Goal: Task Accomplishment & Management: Use online tool/utility

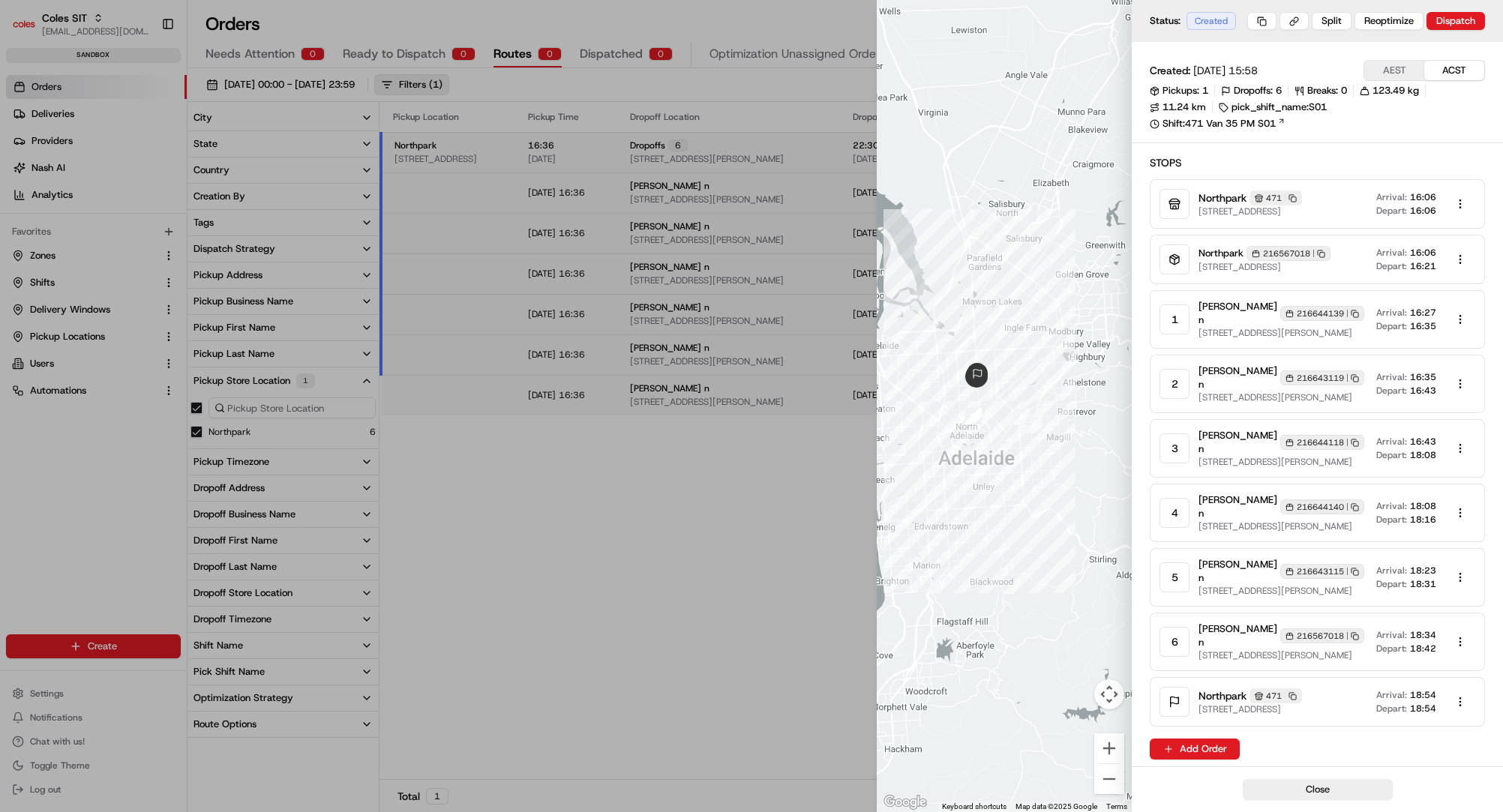
click at [84, 114] on div at bounding box center [752, 406] width 1503 height 812
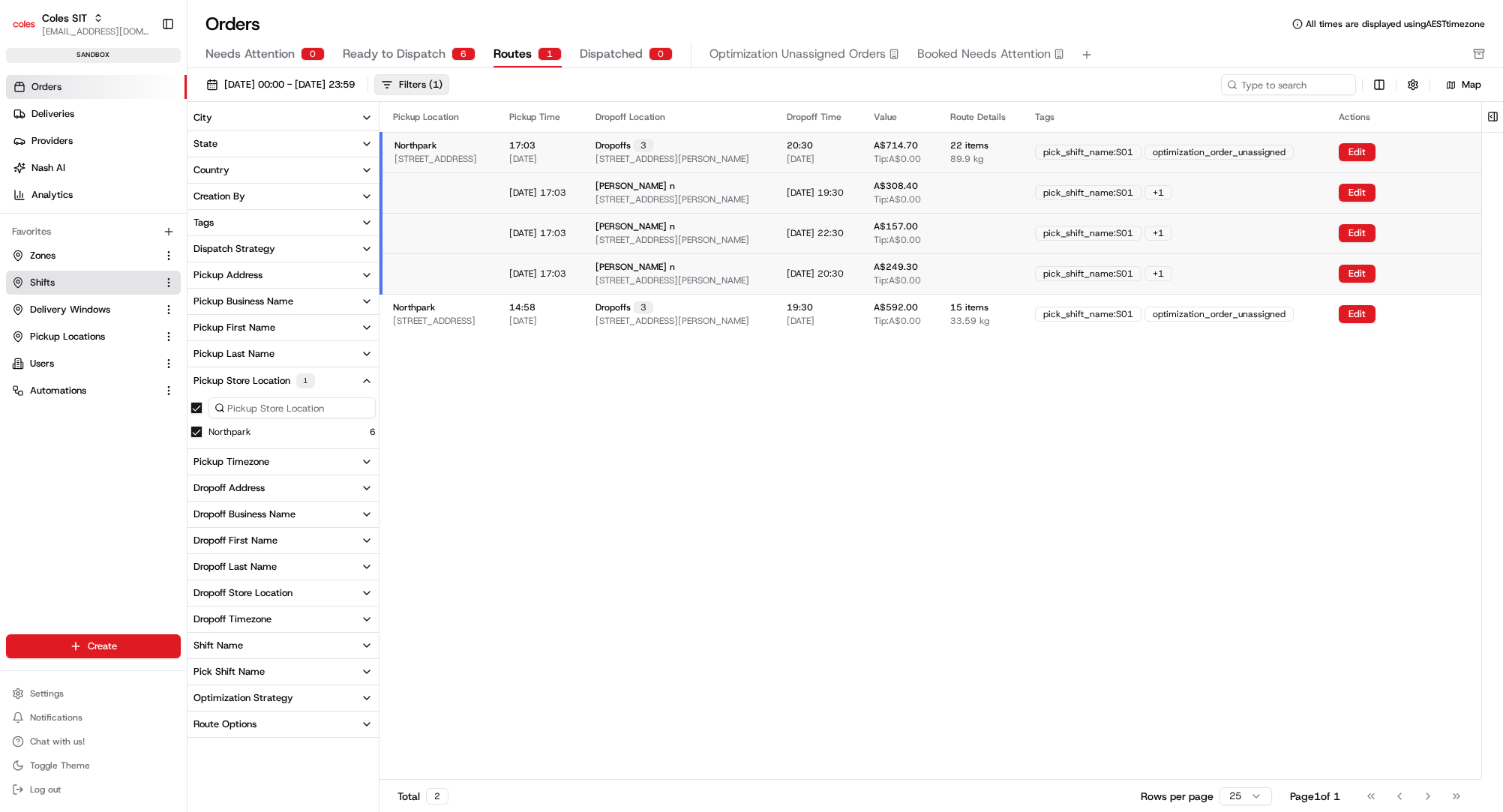
click at [35, 278] on span "Shifts" at bounding box center [43, 282] width 25 height 13
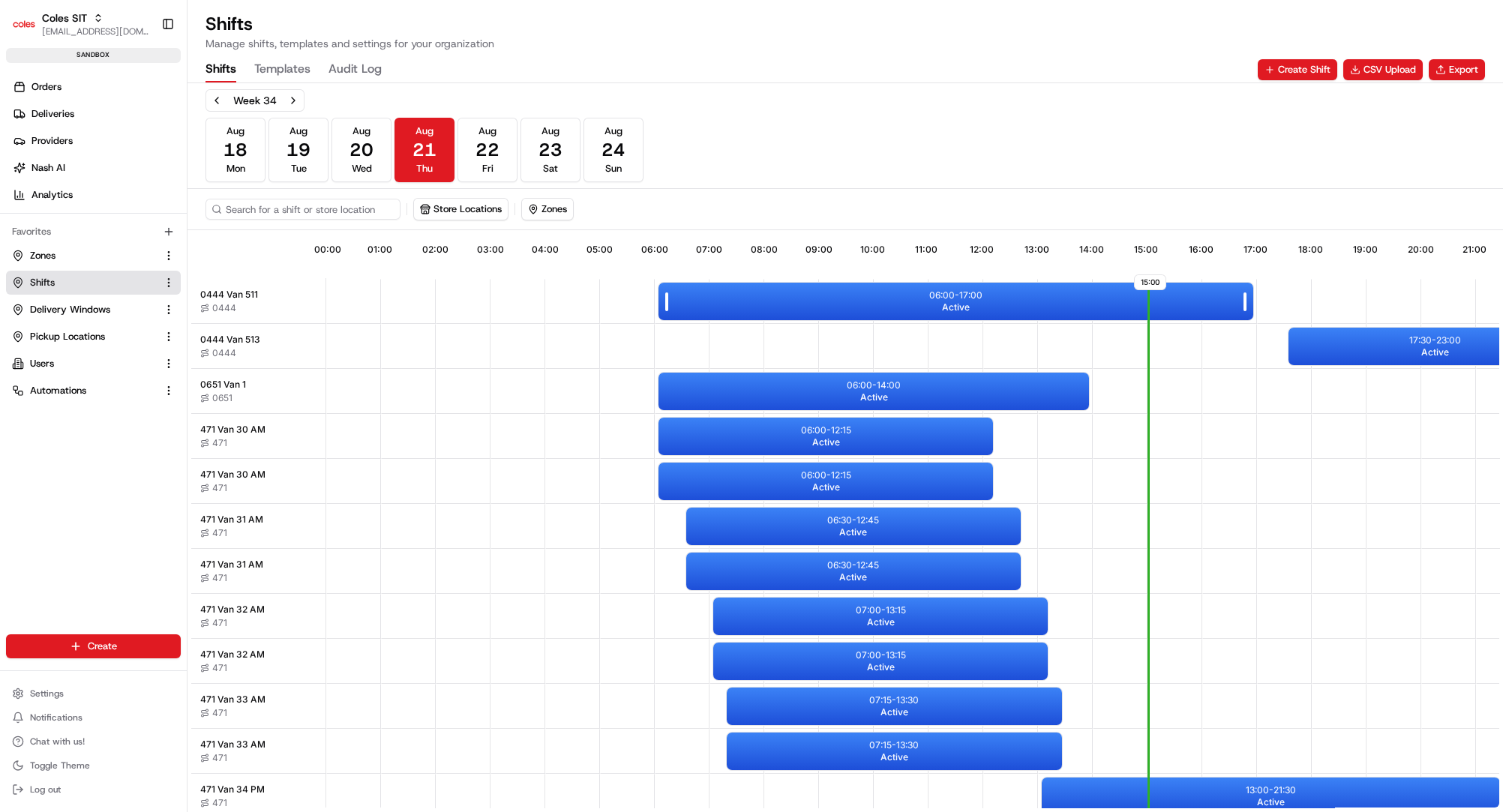
click at [843, 300] on div "06:00 - 17:00 Active" at bounding box center [956, 301] width 595 height 38
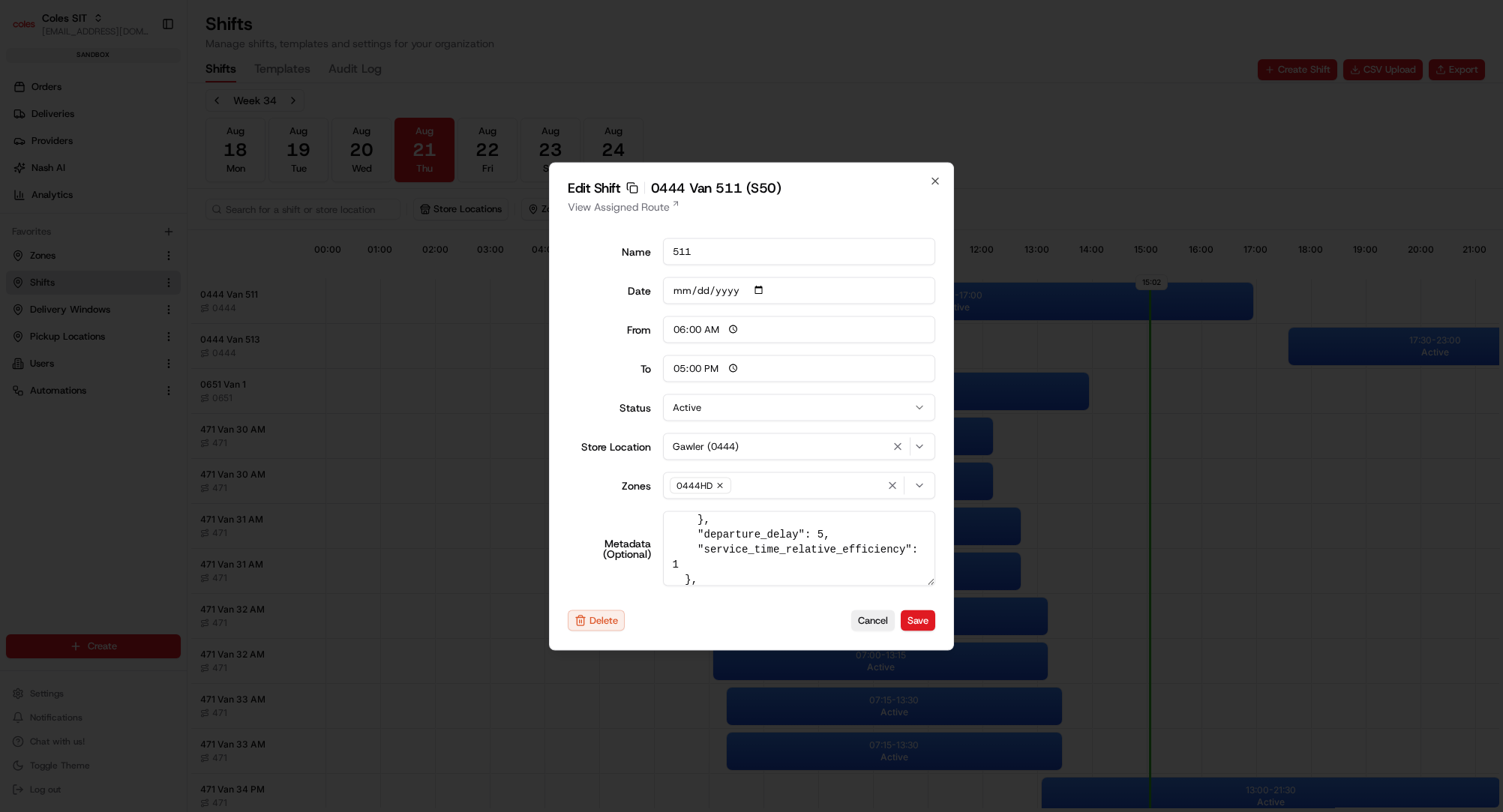
scroll to position [583, 0]
click at [935, 178] on icon "button" at bounding box center [935, 181] width 12 height 12
type input "14:00"
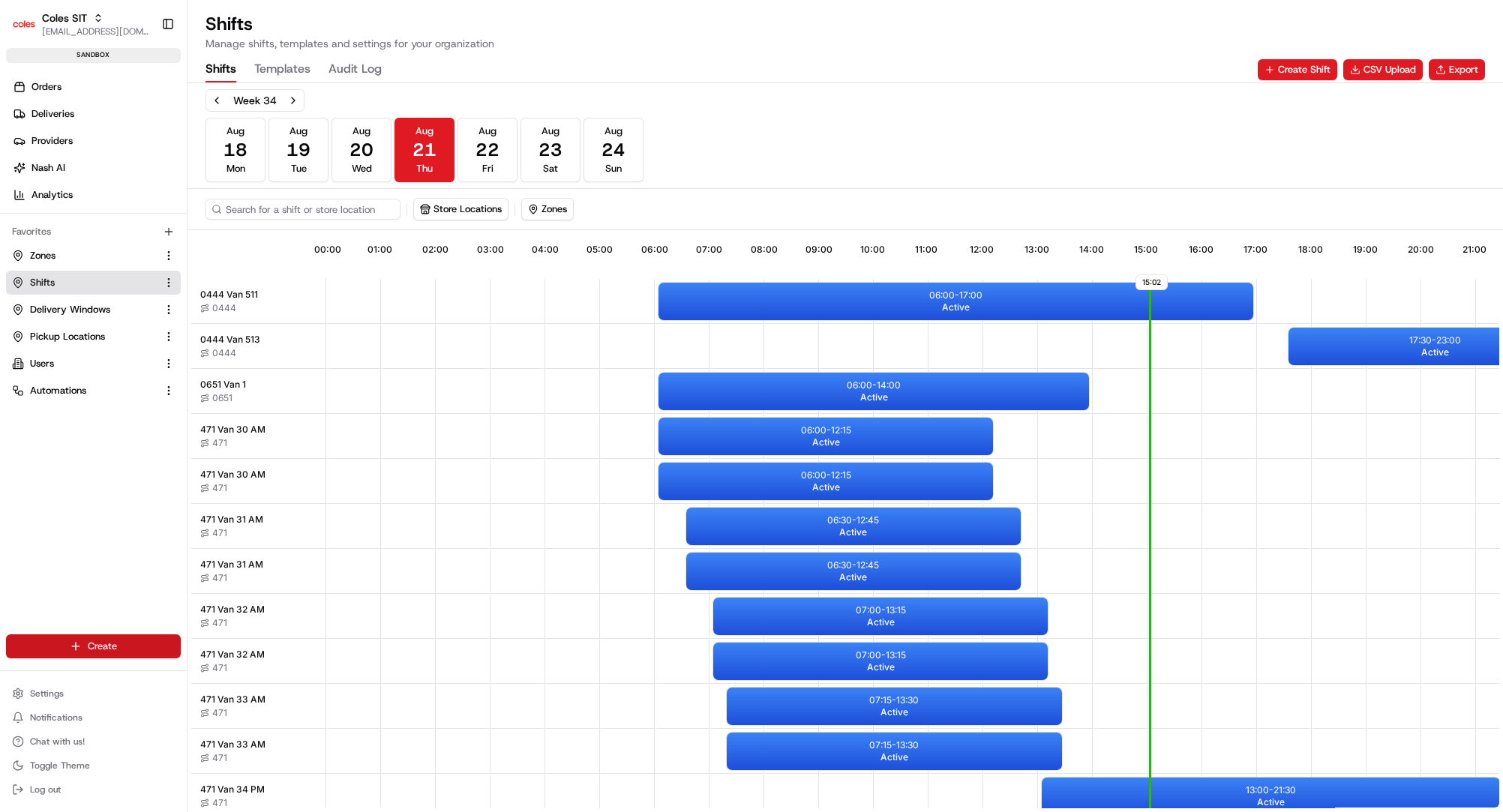
click at [82, 640] on html "Coles SIT [EMAIL_ADDRESS][DOMAIN_NAME] Toggle Sidebar sandbox Orders Deliveries…" at bounding box center [752, 406] width 1503 height 812
click at [59, 697] on html "Coles SIT [EMAIL_ADDRESS][DOMAIN_NAME] Toggle Sidebar sandbox Orders Deliveries…" at bounding box center [752, 406] width 1503 height 812
click at [57, 697] on span "Settings" at bounding box center [47, 693] width 34 height 12
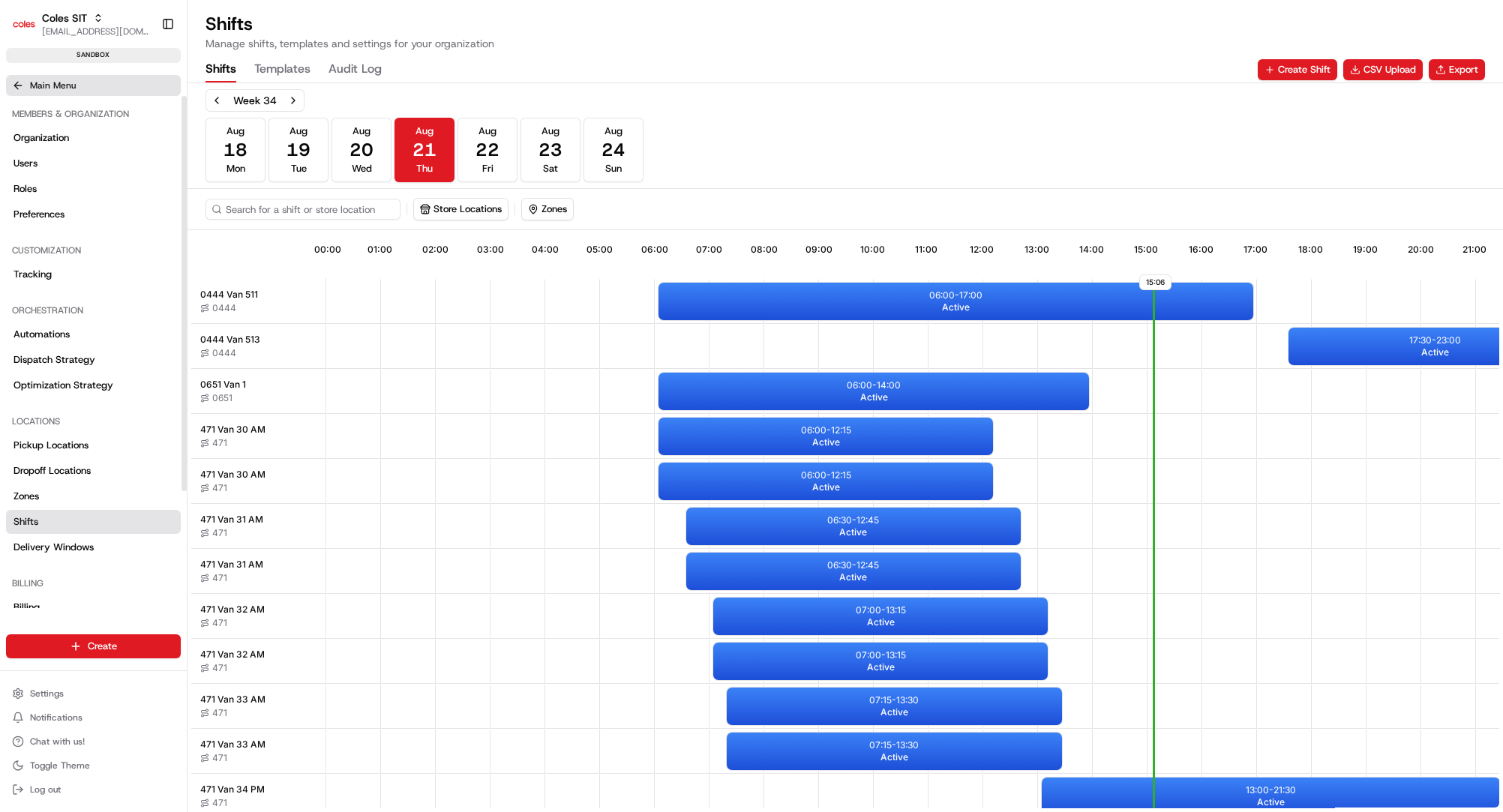
click at [14, 89] on icon at bounding box center [18, 85] width 12 height 12
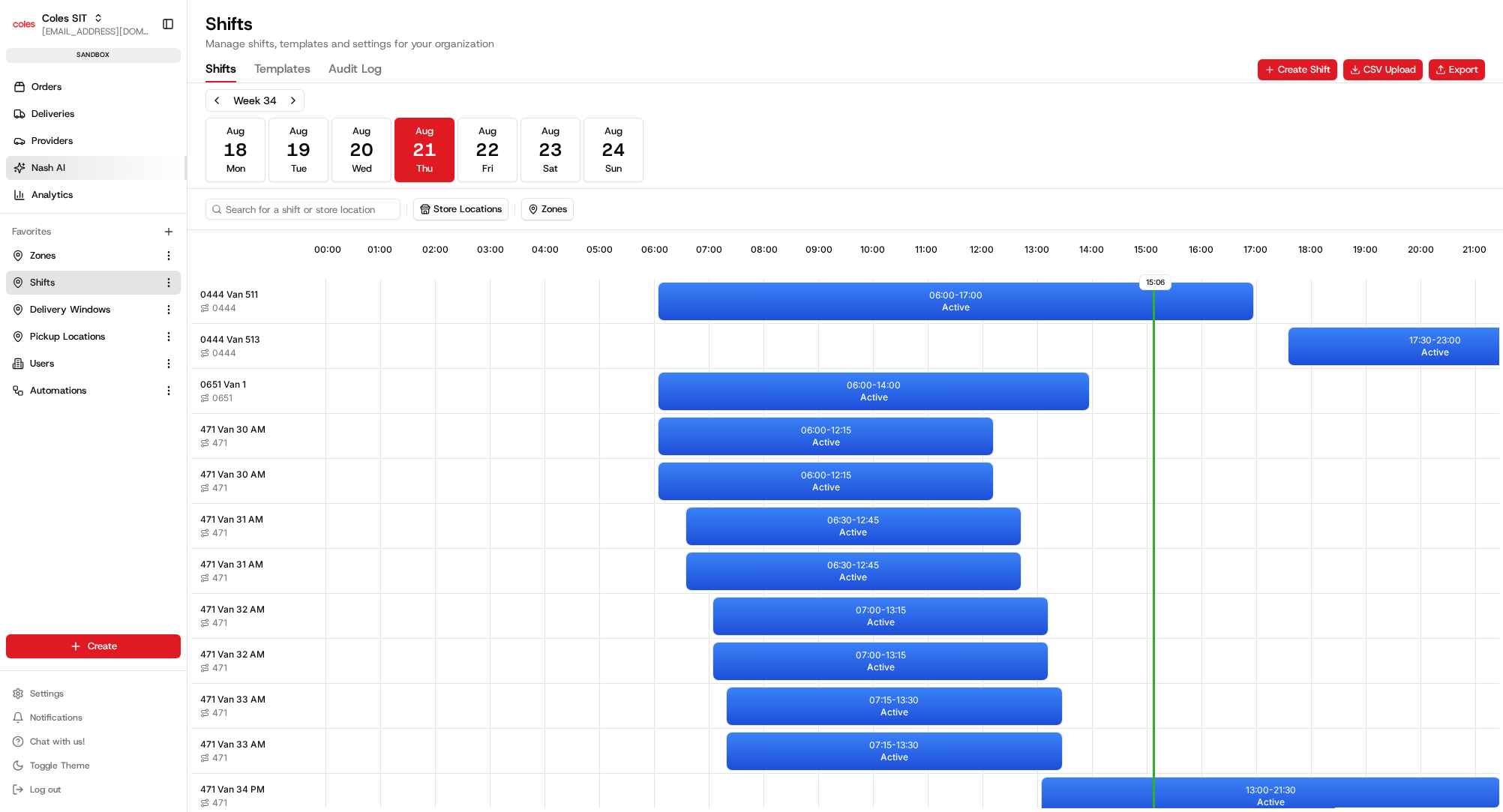
click at [56, 169] on span "Nash AI" at bounding box center [48, 167] width 34 height 13
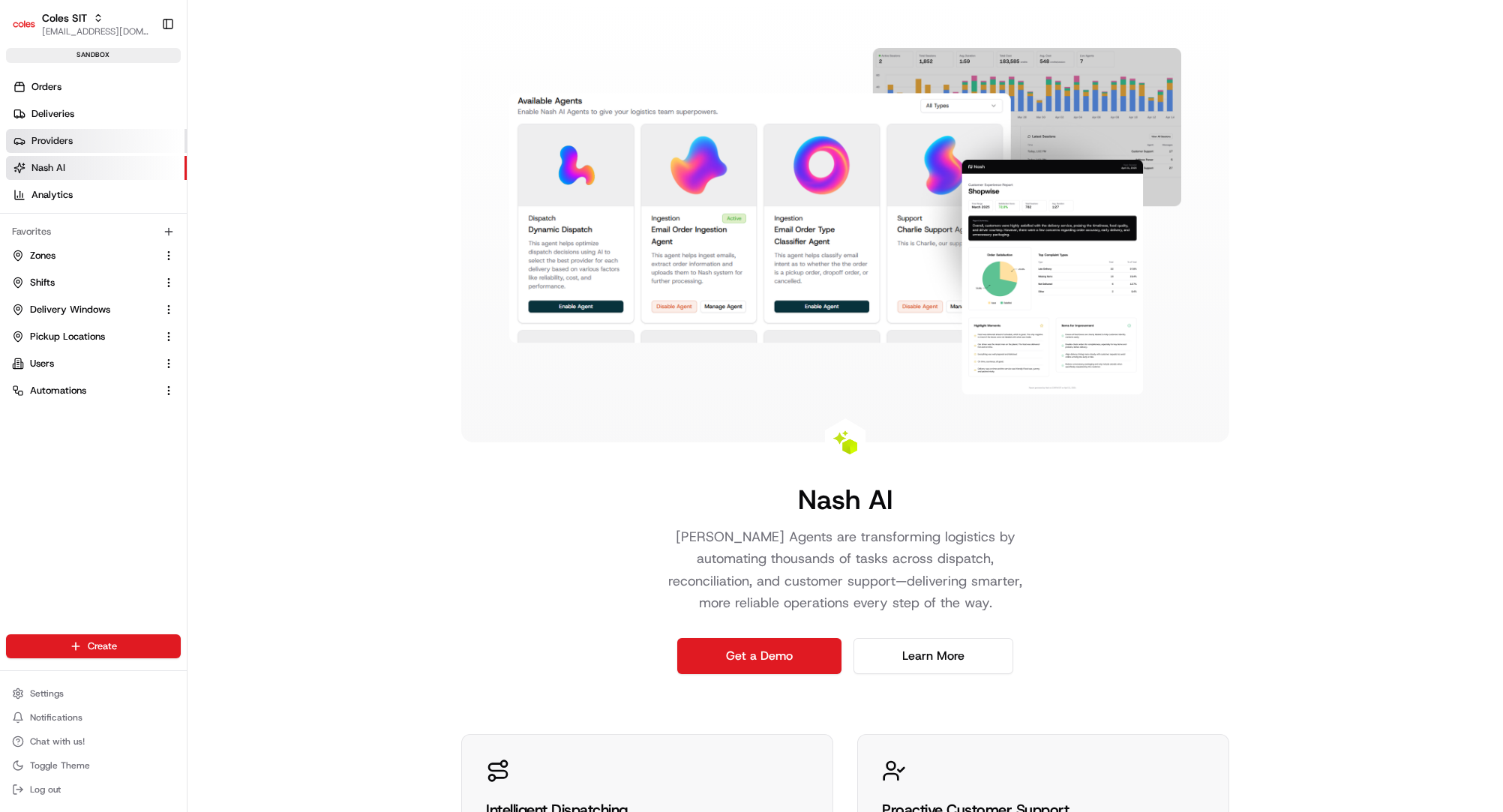
click at [56, 151] on link "Providers" at bounding box center [96, 140] width 181 height 24
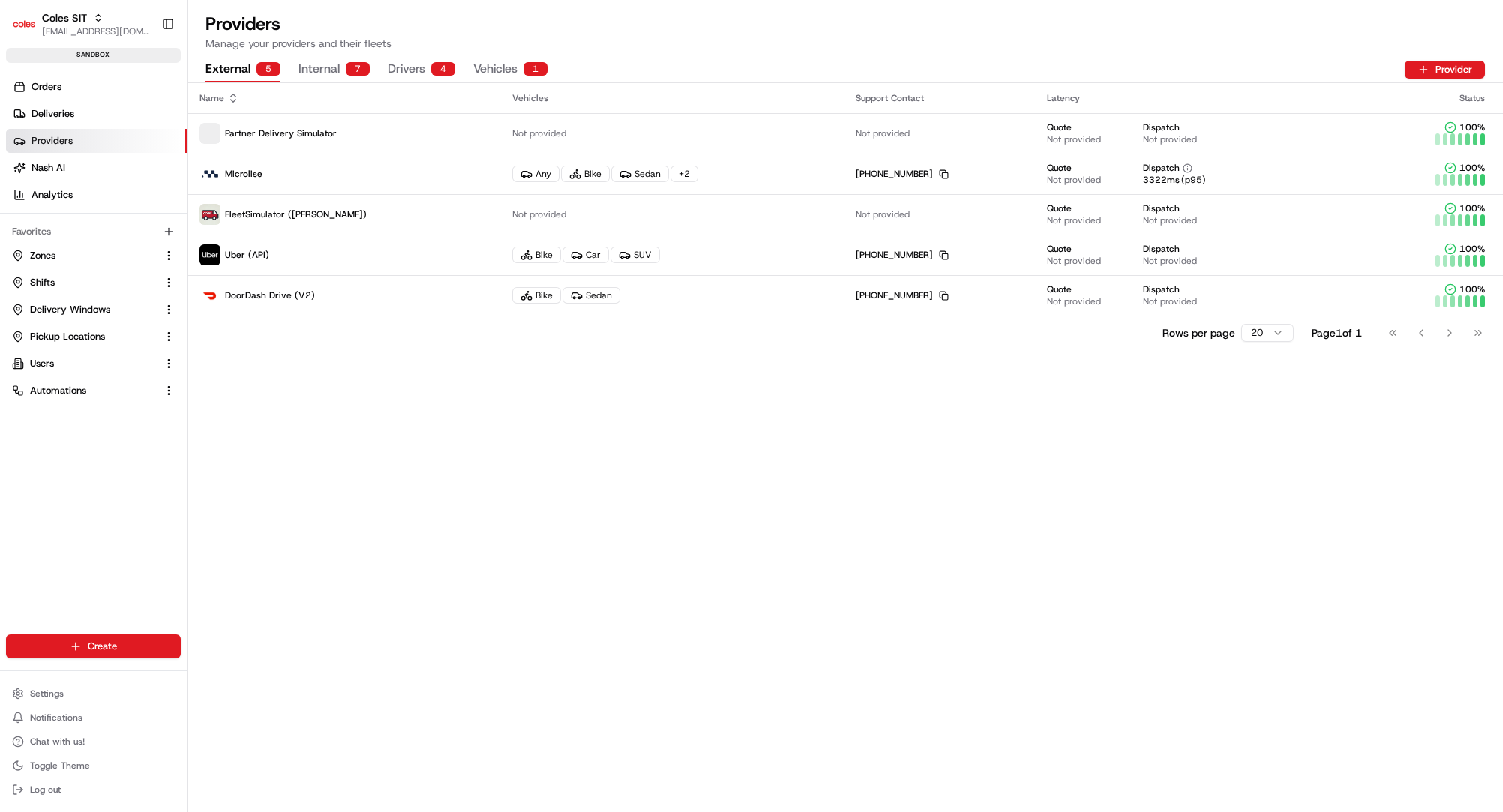
click at [88, 660] on div "Create" at bounding box center [93, 646] width 186 height 36
click at [88, 649] on html "Coles SIT [EMAIL_ADDRESS][DOMAIN_NAME] Toggle Sidebar sandbox Orders Deliveries…" at bounding box center [752, 406] width 1503 height 812
click at [248, 729] on link "CSV Upload" at bounding box center [271, 728] width 168 height 27
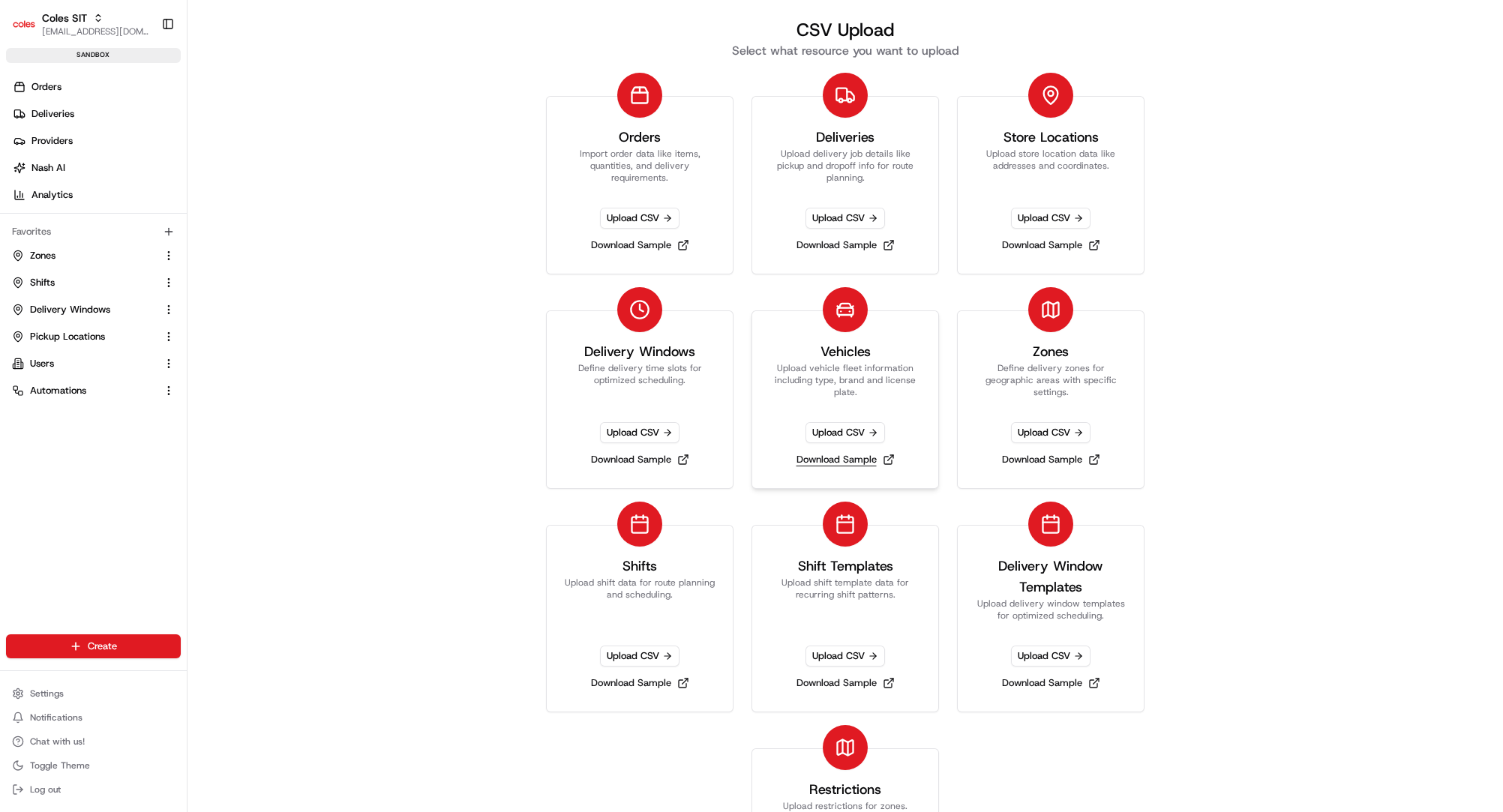
click at [834, 453] on link "Download Sample" at bounding box center [845, 460] width 110 height 21
click at [241, 498] on div "CSV Upload Select what resource you want to upload Orders Import order data lik…" at bounding box center [845, 406] width 1316 height 812
click at [48, 269] on ul "Zones Shifts Delivery Windows Pickup Locations Users Automations" at bounding box center [93, 323] width 175 height 159
click at [47, 279] on span "Shifts" at bounding box center [43, 282] width 25 height 13
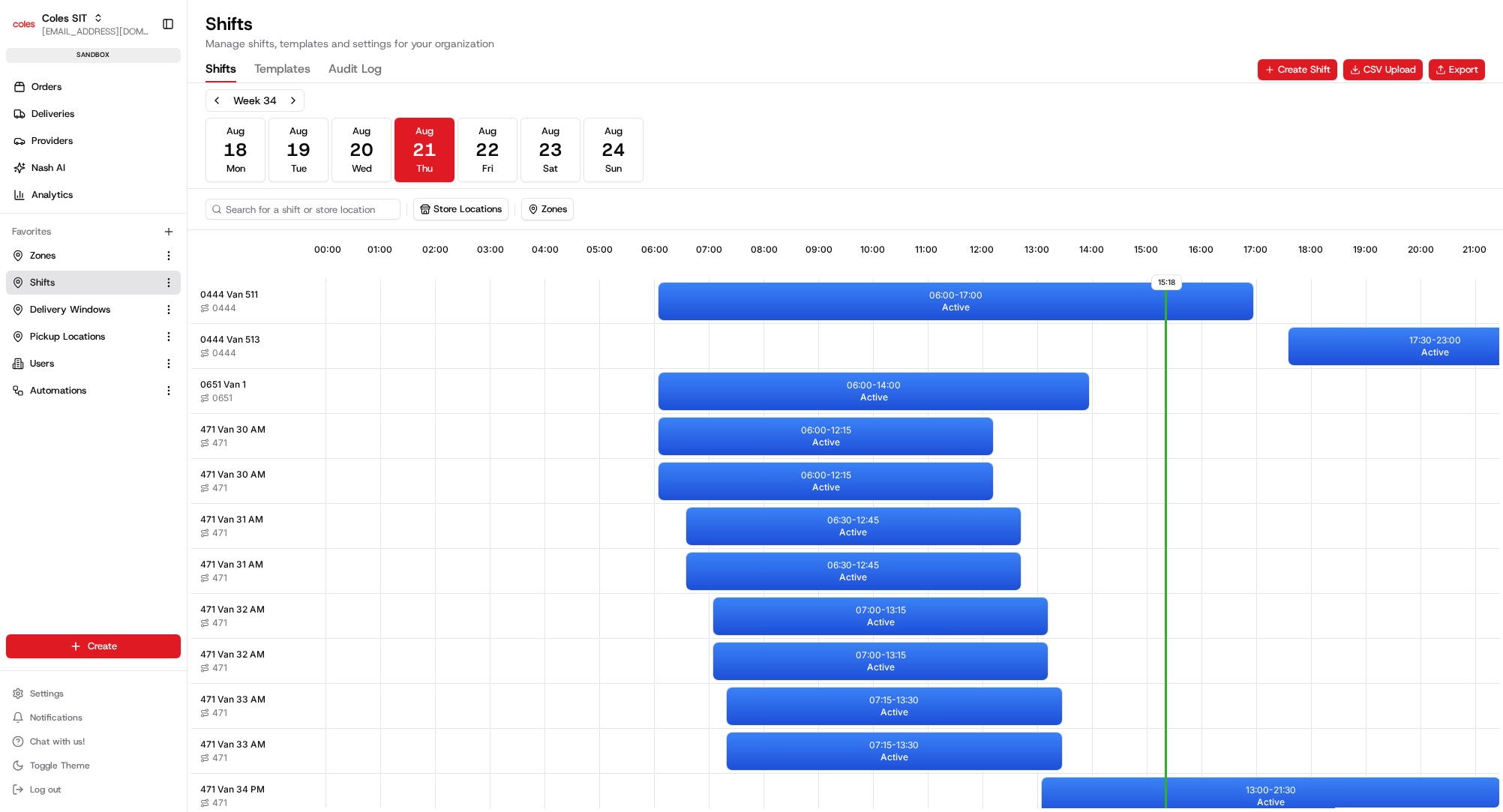
scroll to position [0, 147]
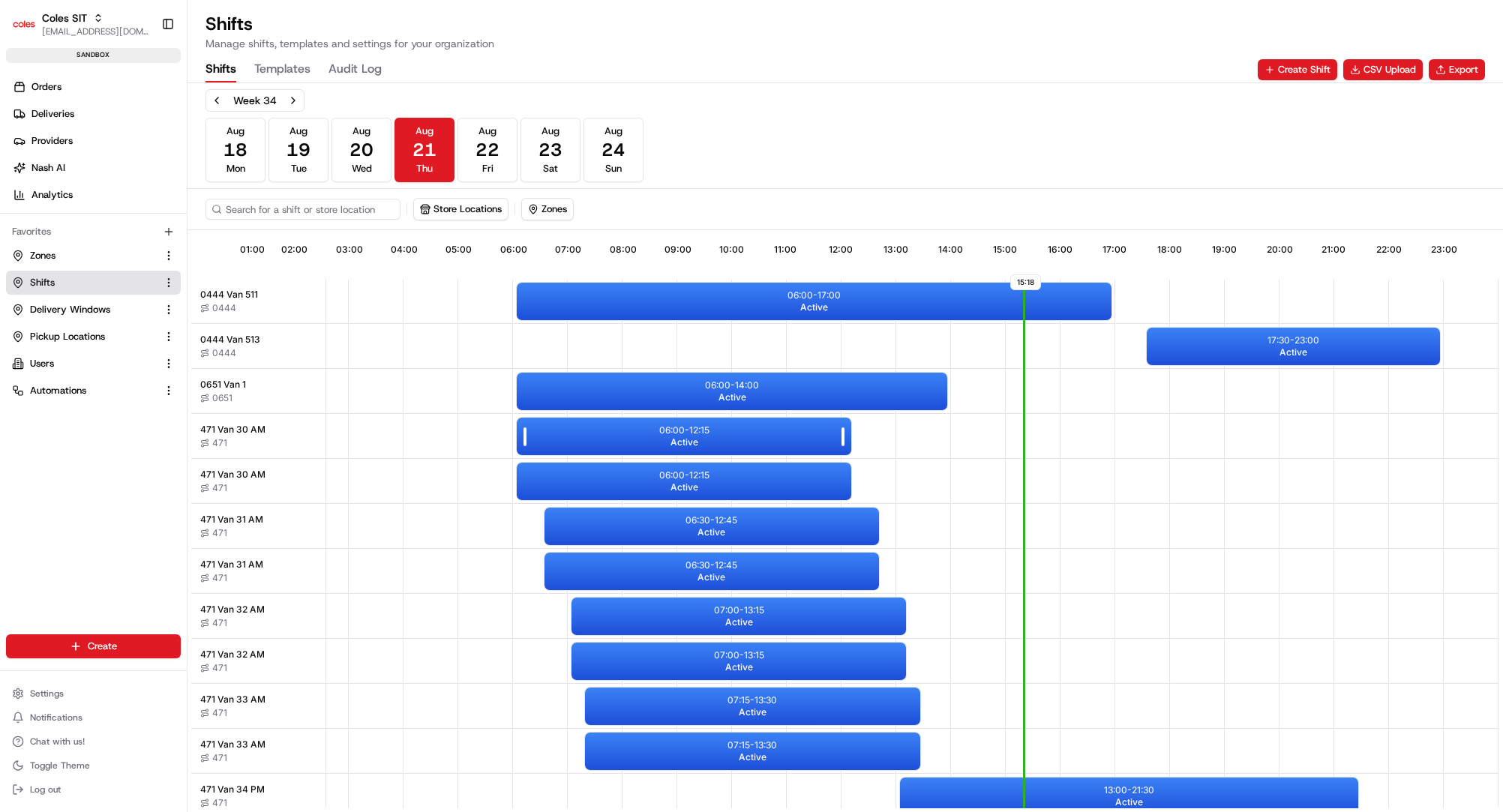
click at [640, 426] on div "06:00 - 12:15 Active" at bounding box center [683, 437] width 334 height 38
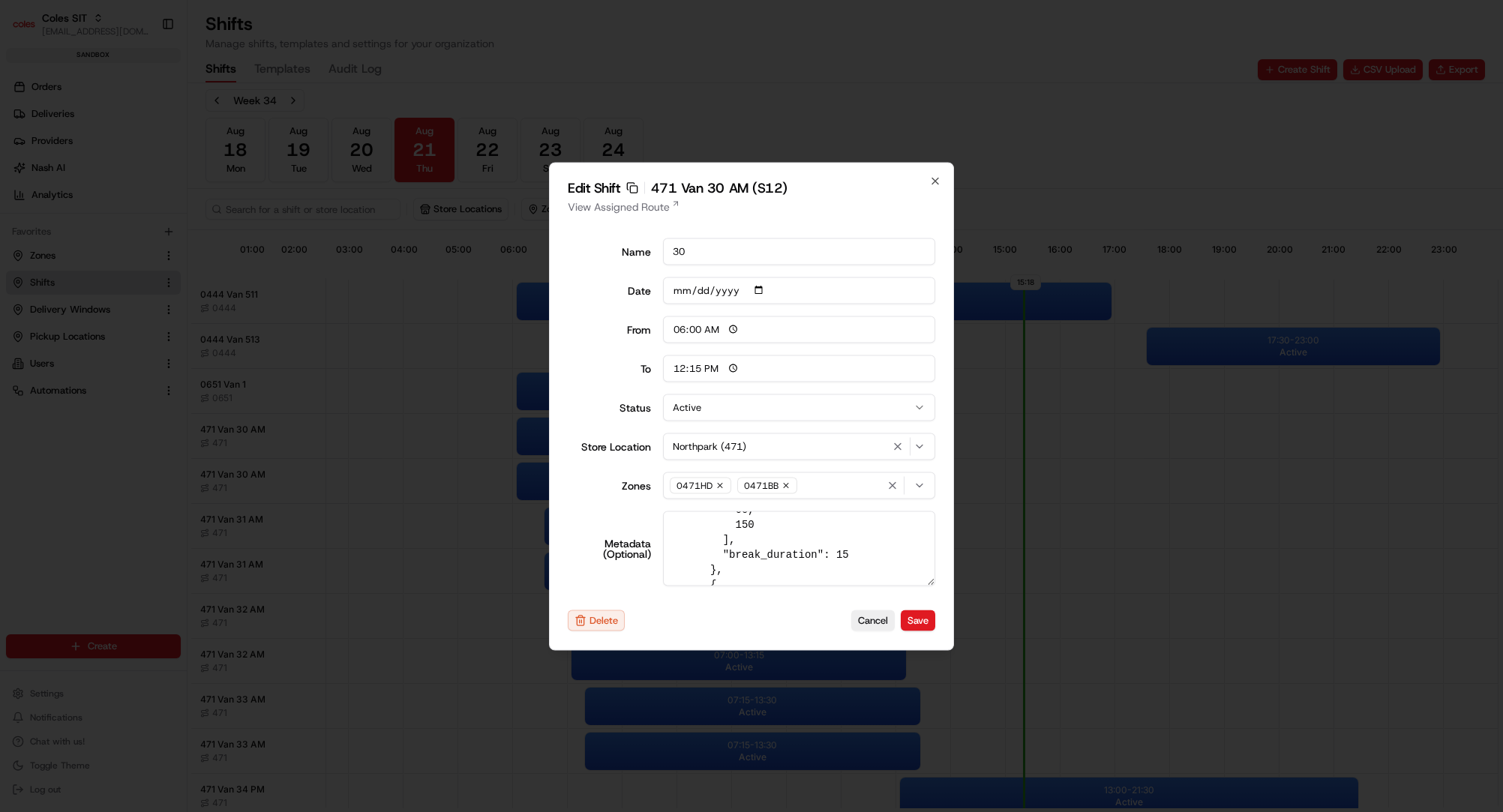
scroll to position [337, 0]
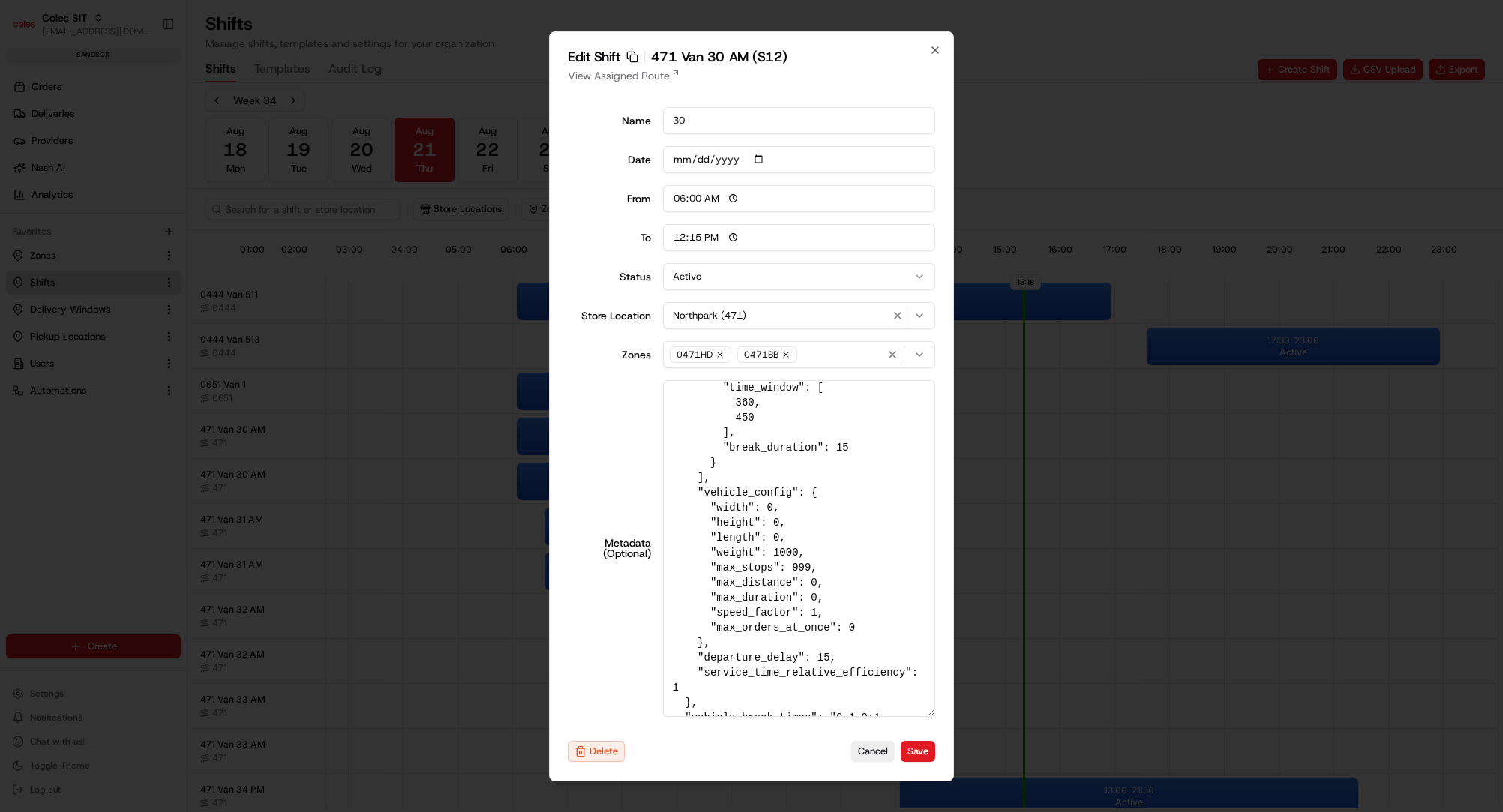
drag, startPoint x: 932, startPoint y: 581, endPoint x: 1006, endPoint y: 845, distance: 274.2
click at [1006, 811] on html "Coles SIT [EMAIL_ADDRESS][DOMAIN_NAME] Toggle Sidebar sandbox Orders Deliveries…" at bounding box center [752, 406] width 1503 height 812
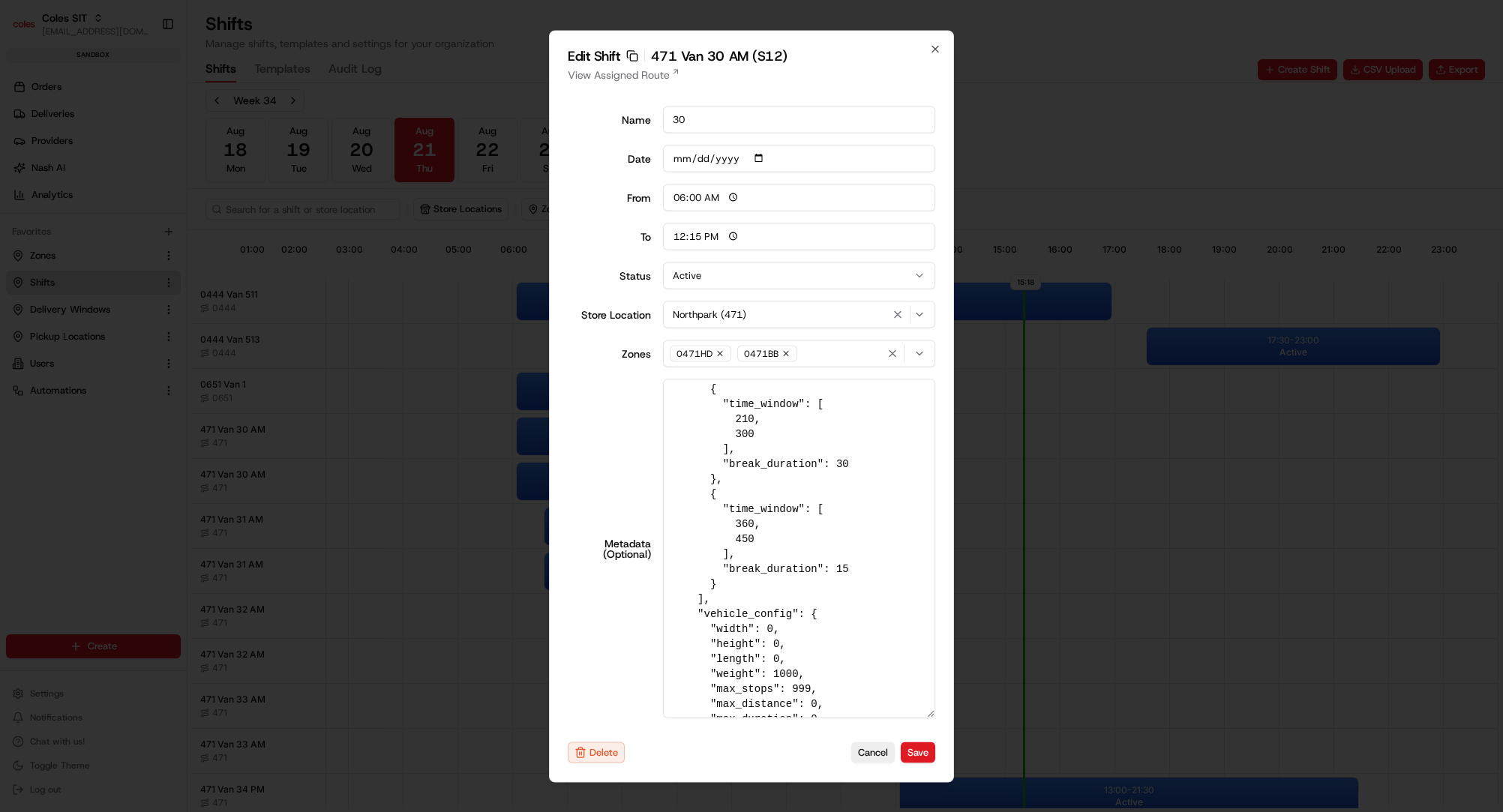
scroll to position [327, 0]
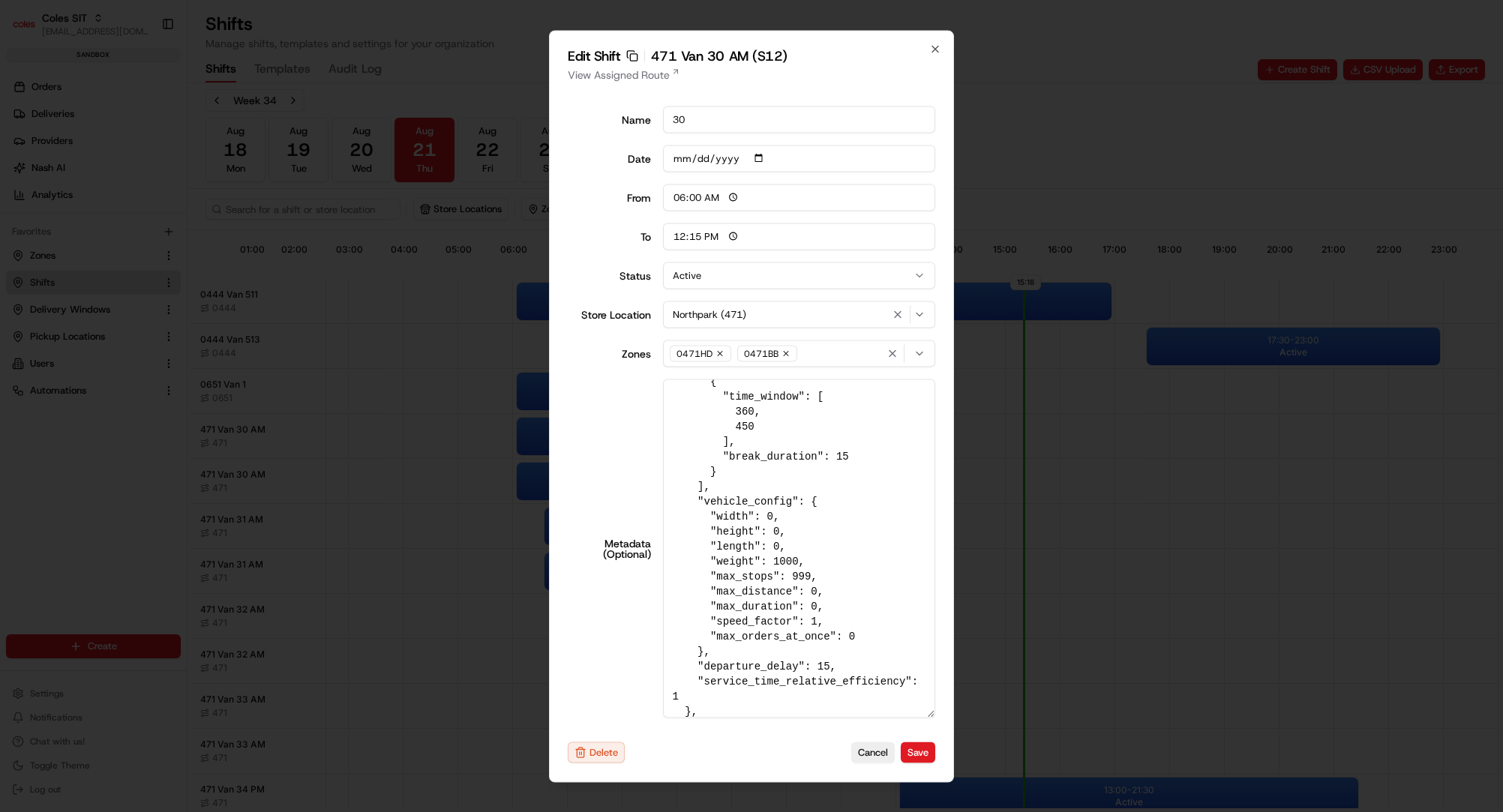
click at [830, 585] on textarea "{ "tags": "AM", "pick_shift_name": "S12", "vehicle_max_orders": 999, "vehicle_p…" at bounding box center [799, 548] width 273 height 339
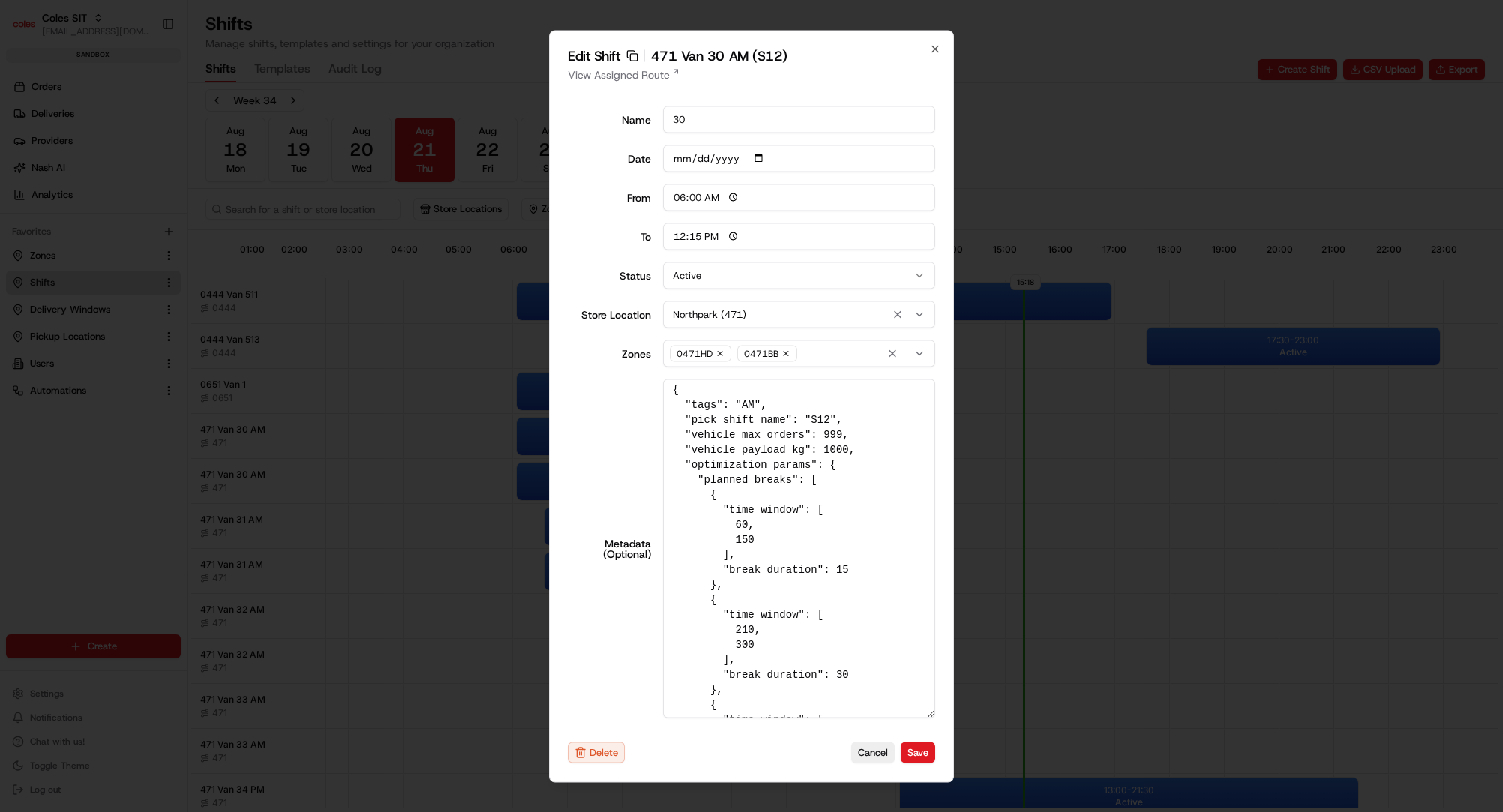
scroll to position [0, 0]
